Goal: Consume media (video, audio): Consume media (video, audio)

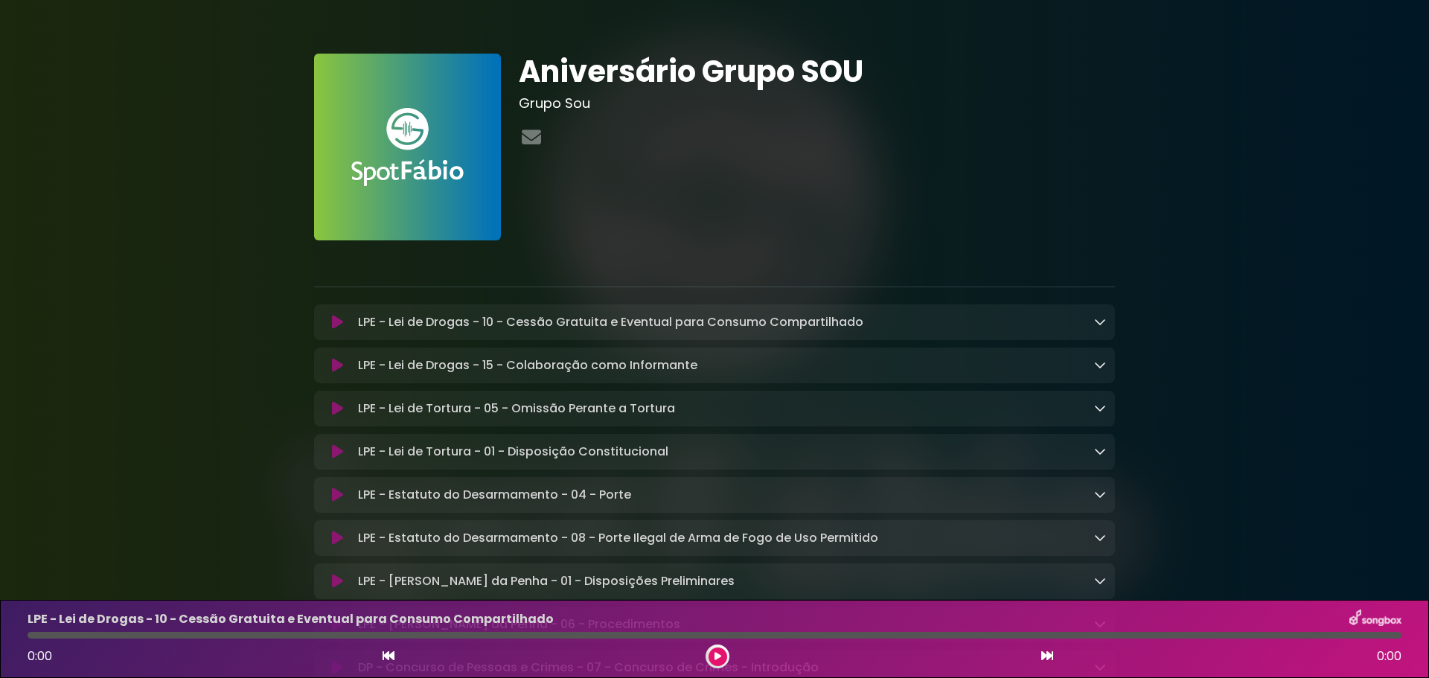
click at [334, 366] on icon at bounding box center [337, 365] width 11 height 15
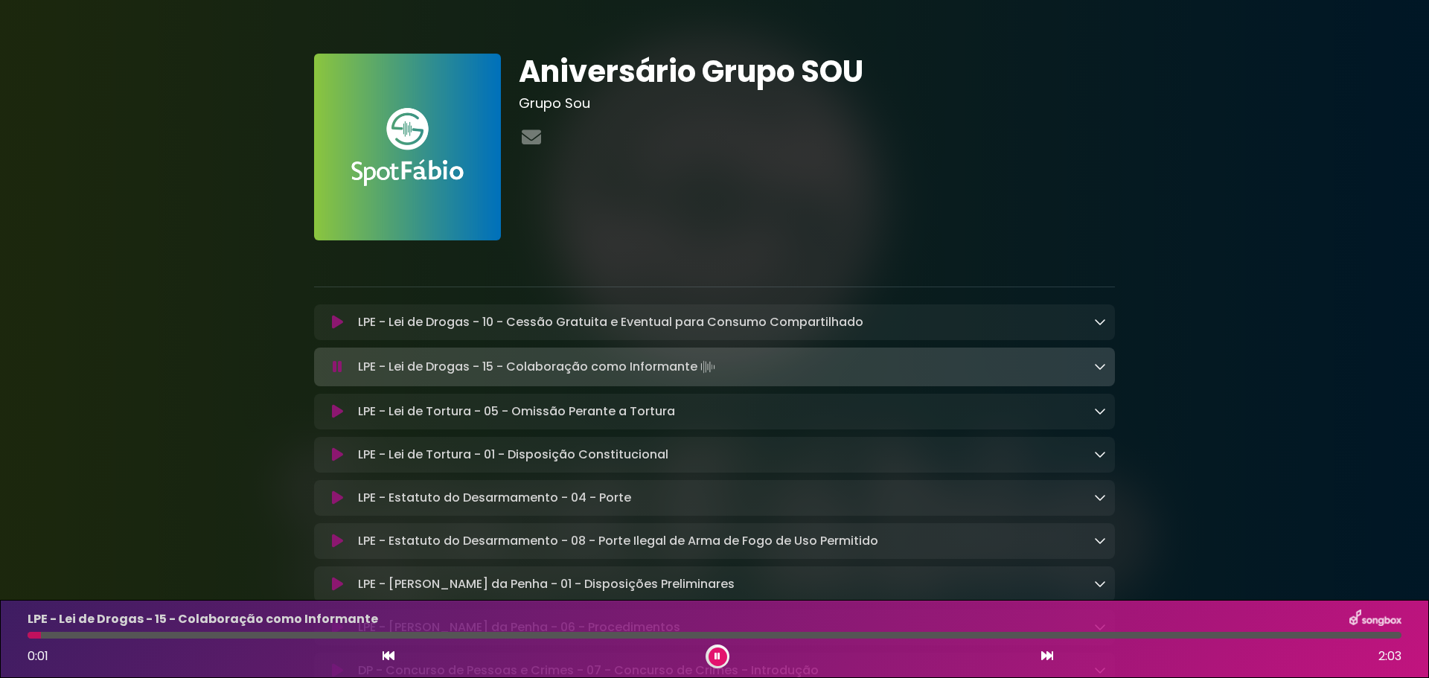
click at [719, 660] on icon at bounding box center [718, 656] width 6 height 9
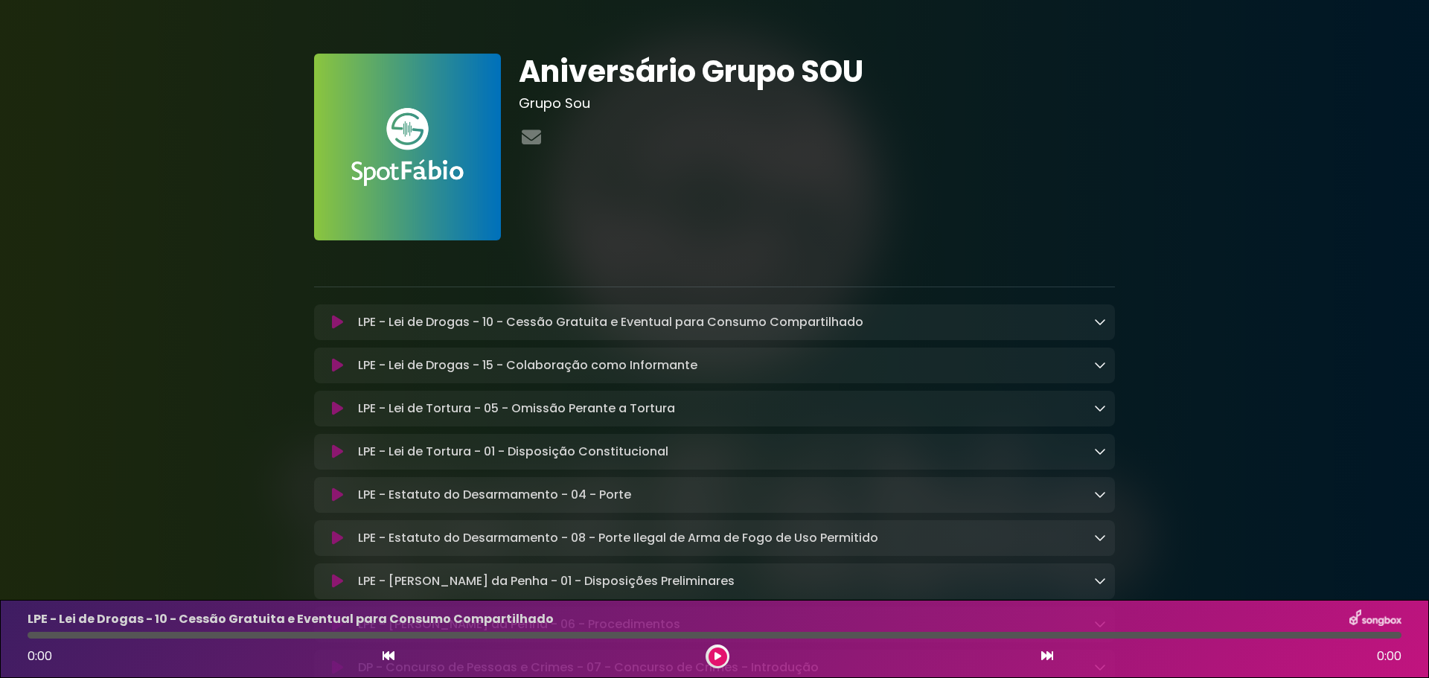
click at [718, 658] on icon at bounding box center [718, 656] width 7 height 9
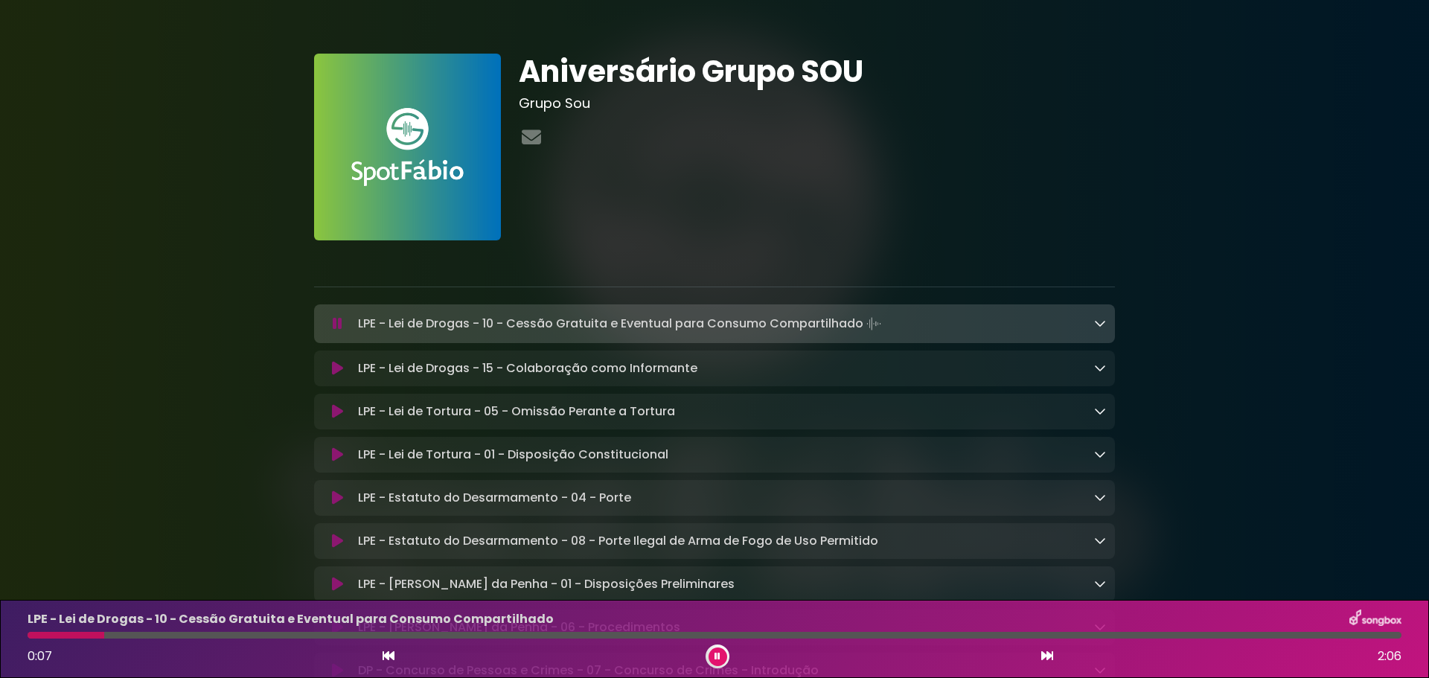
click at [335, 323] on icon at bounding box center [338, 323] width 10 height 15
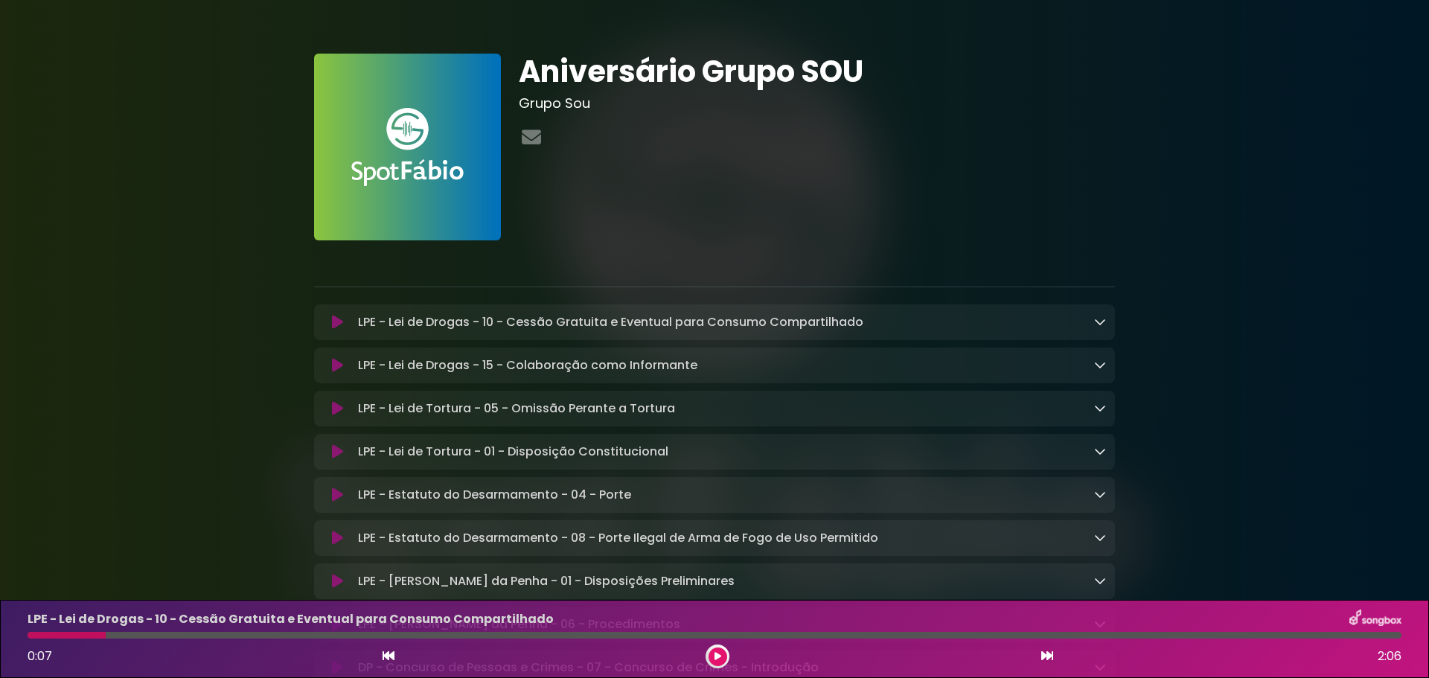
click at [336, 363] on icon at bounding box center [337, 365] width 11 height 15
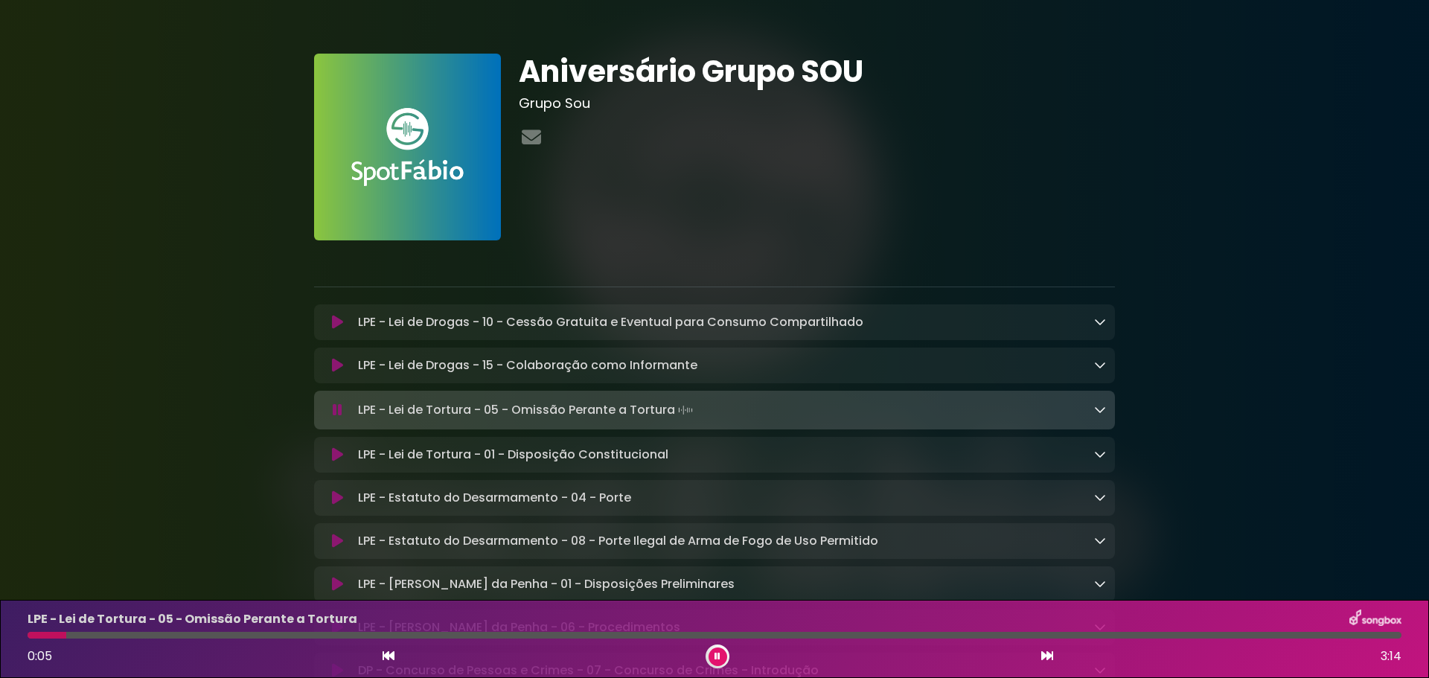
click at [711, 654] on button at bounding box center [718, 657] width 19 height 19
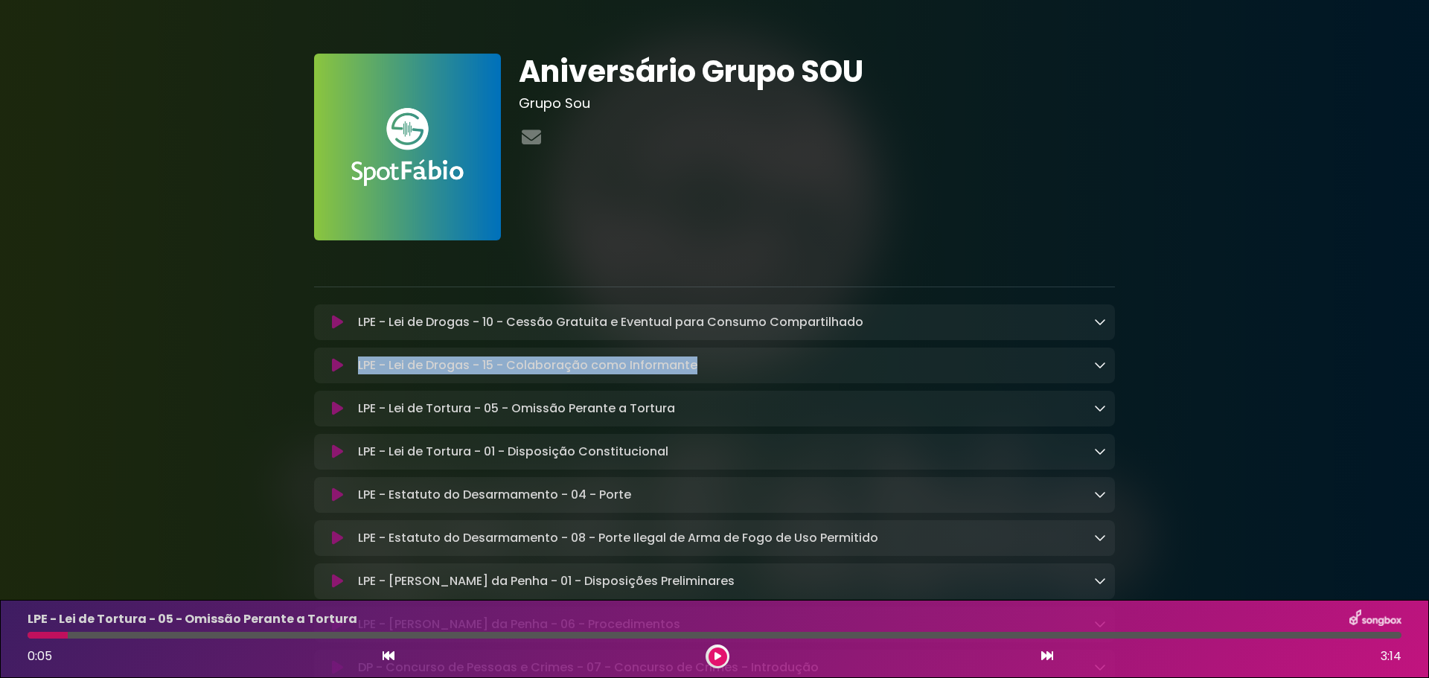
drag, startPoint x: 708, startPoint y: 366, endPoint x: 339, endPoint y: 366, distance: 368.5
click at [339, 366] on div "LPE - Lei de Drogas - 15 - Colaboração como Informante Loading Track..." at bounding box center [714, 366] width 783 height 18
copy div "LPE - Lei de Drogas - 15 - Colaboração como Informante"
